Goal: Task Accomplishment & Management: Manage account settings

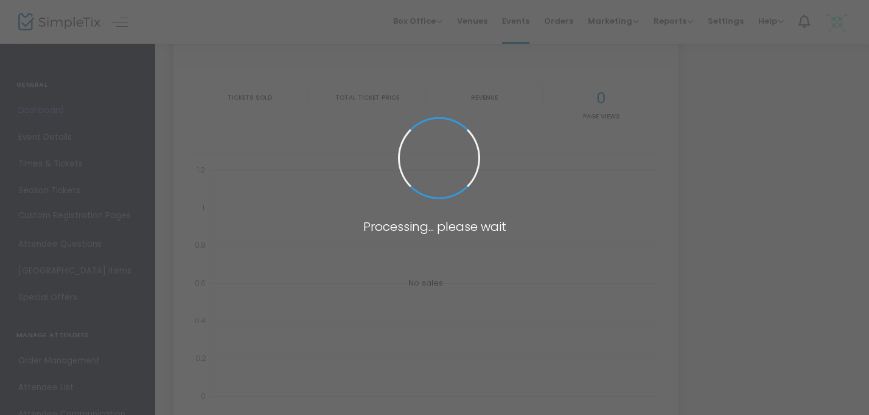
type input "[URL][DOMAIN_NAME]"
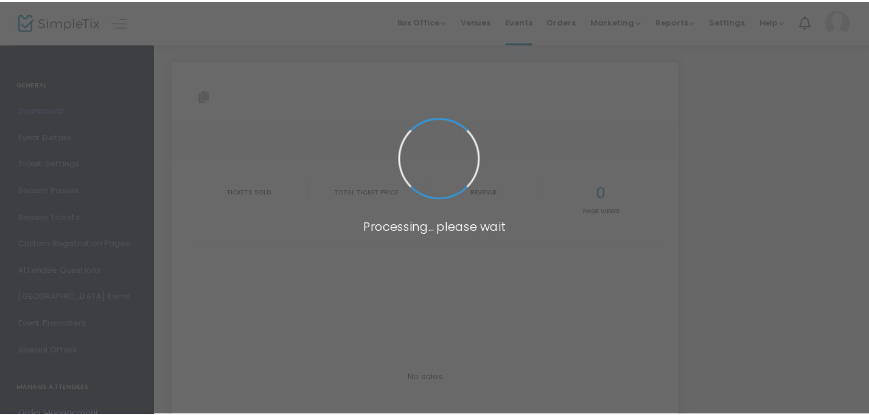
scroll to position [89, 0]
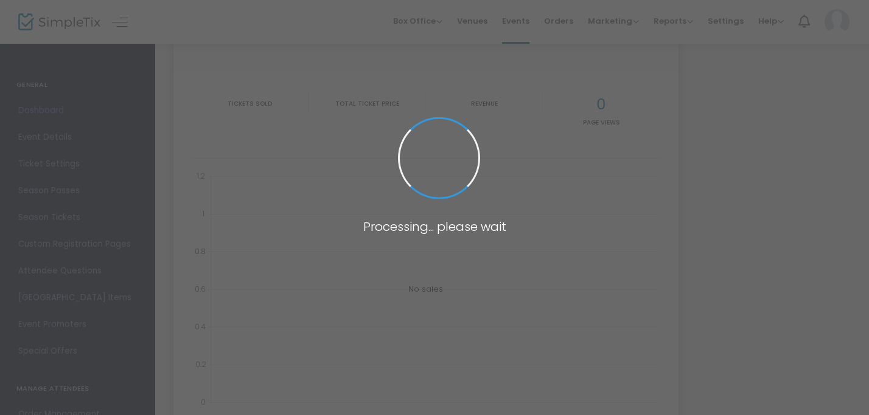
type input "[URL][DOMAIN_NAME]"
